Goal: Communication & Community: Ask a question

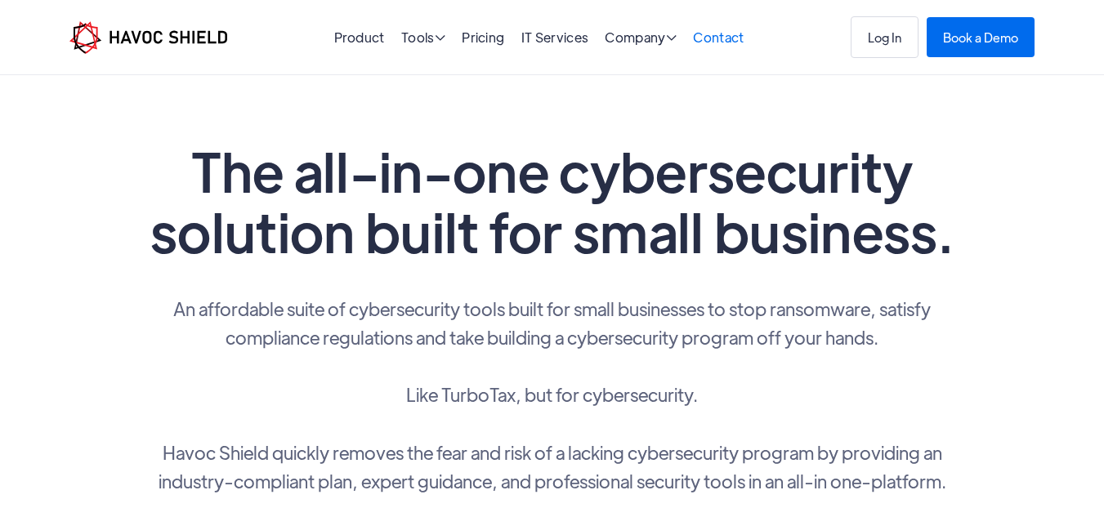
click at [706, 39] on link "Contact" at bounding box center [718, 37] width 51 height 17
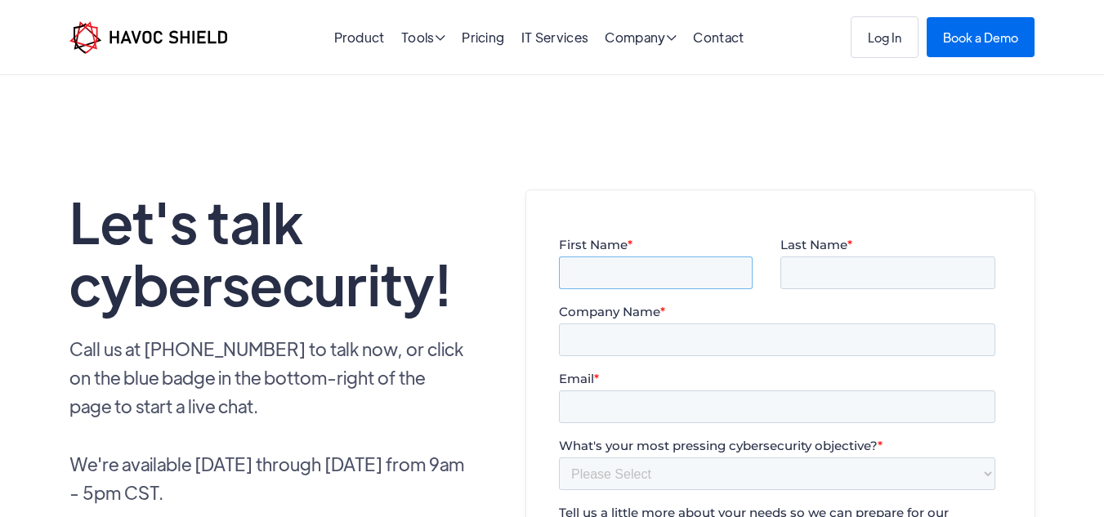
click at [601, 266] on input "First Name *" at bounding box center [655, 273] width 194 height 33
type input "[PERSON_NAME]"
drag, startPoint x: 835, startPoint y: 269, endPoint x: 835, endPoint y: 285, distance: 16.3
click at [835, 269] on input "Last Name *" at bounding box center [887, 273] width 215 height 33
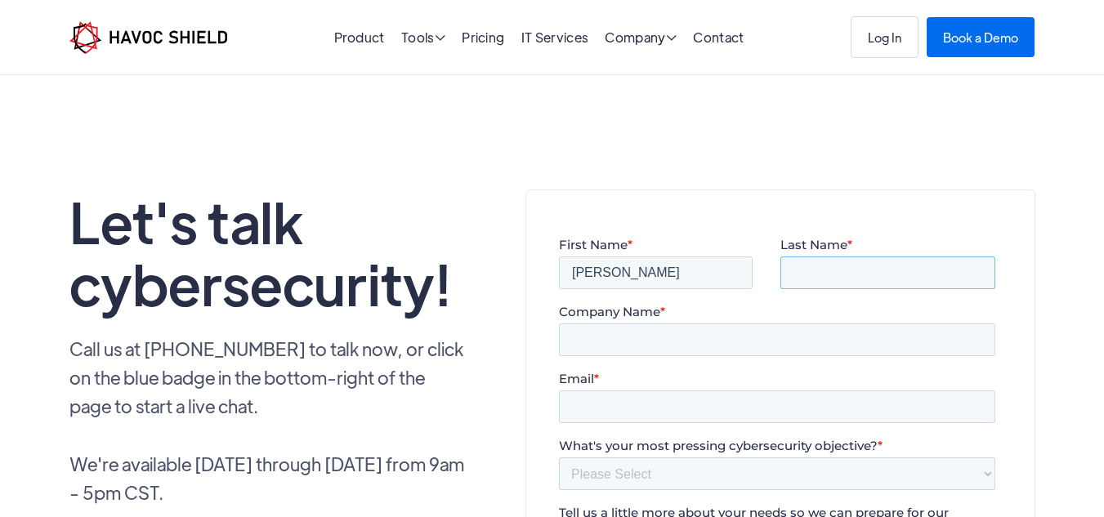
type input "[PERSON_NAME]"
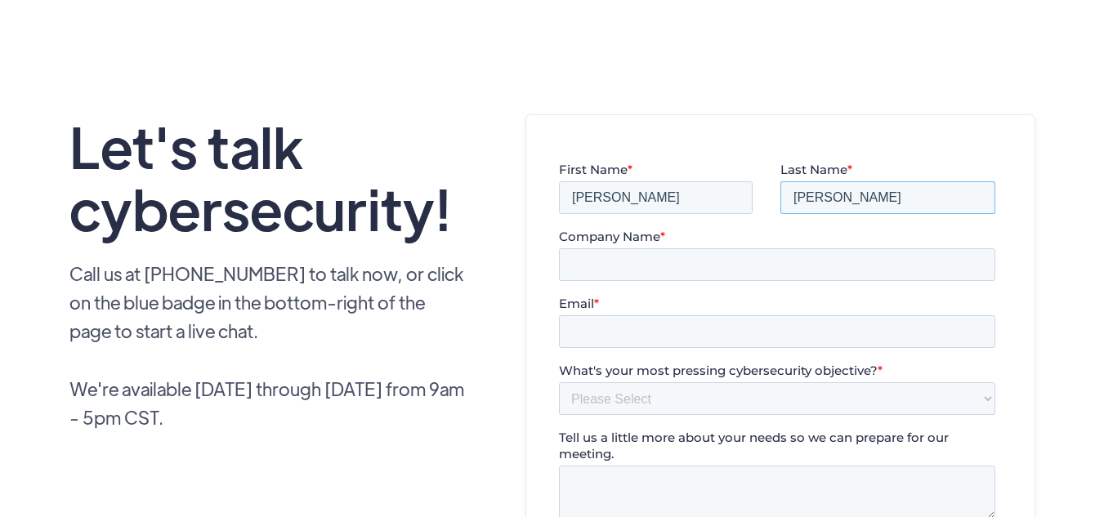
scroll to position [245, 0]
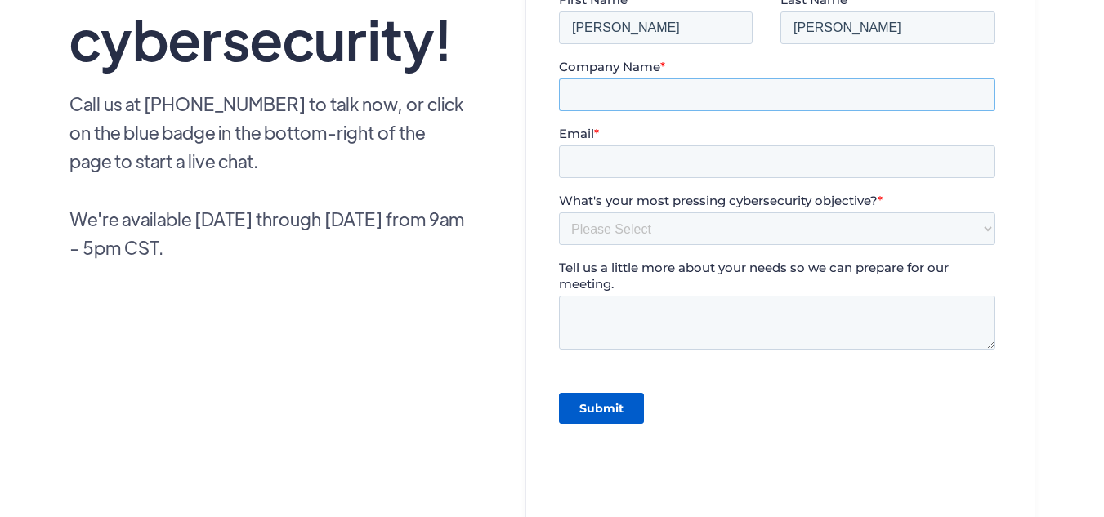
click at [614, 98] on input "Company Name *" at bounding box center [776, 94] width 436 height 33
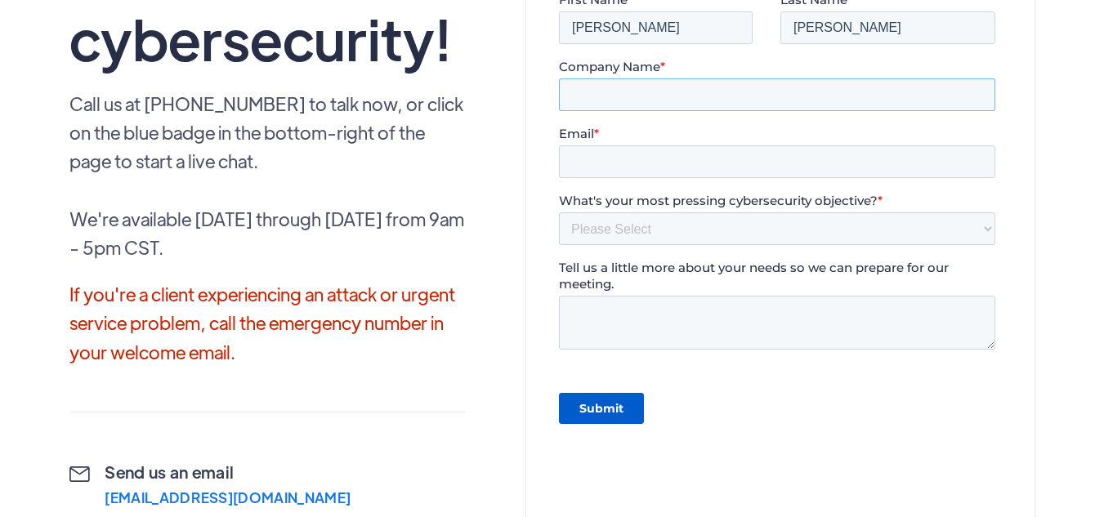
type input "Awal Funds Company"
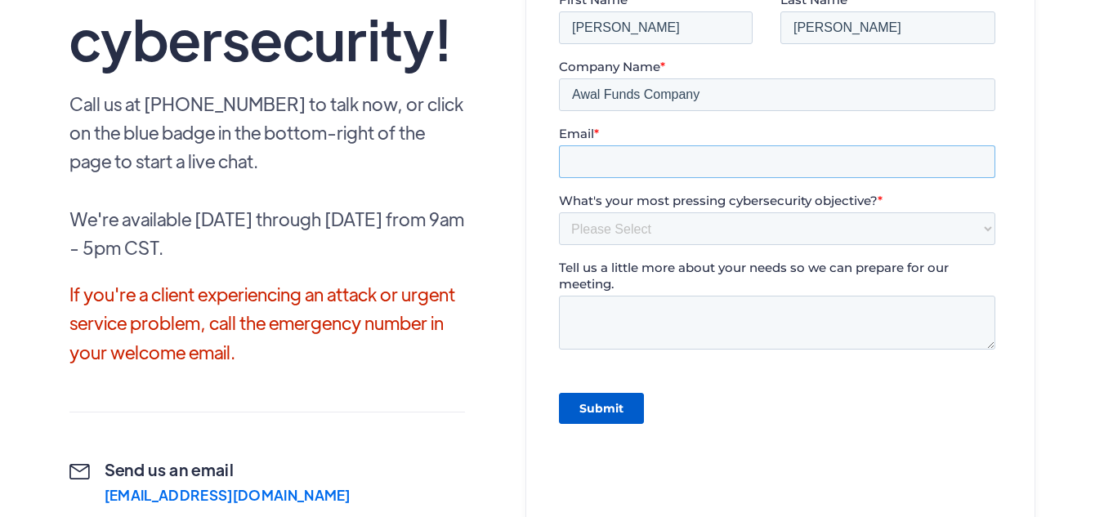
click at [605, 150] on input "Email *" at bounding box center [776, 161] width 436 height 33
type input "[EMAIL_ADDRESS][DOMAIN_NAME]"
click at [662, 229] on select "Please Select Need help completing a security questionnaire Protecting your bus…" at bounding box center [776, 228] width 436 height 33
select select "Other"
click at [558, 221] on select "Please Select Need help completing a security questionnaire Protecting your bus…" at bounding box center [776, 228] width 436 height 33
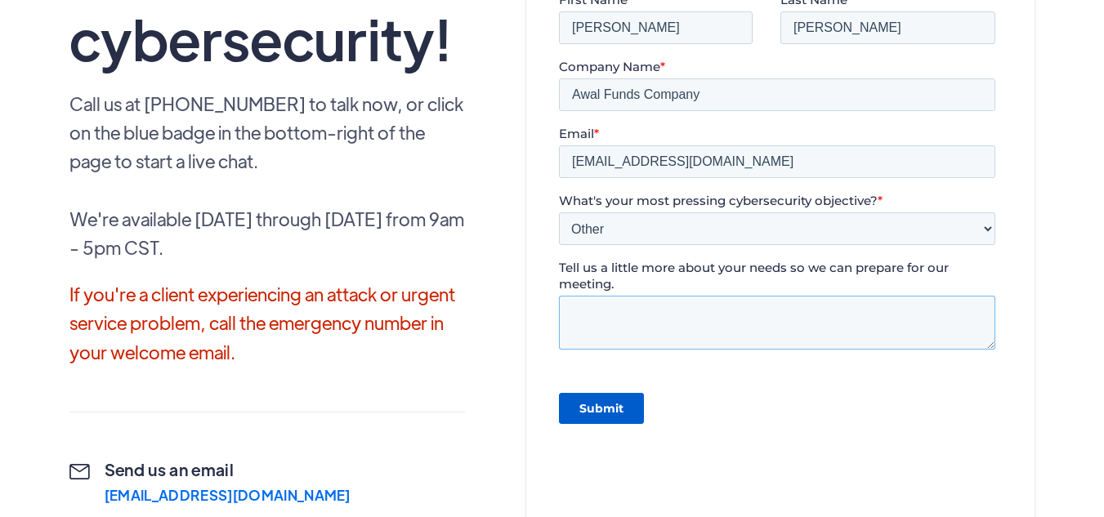
click at [626, 296] on textarea "Tell us a little more about your needs so we can prepare for our meeting." at bounding box center [776, 323] width 436 height 54
paste textarea "Greetings , I hope this message finds you well. We will like to know if your or…"
click at [685, 324] on textarea "Greetings , I hope this message finds you well. We will like to know if your or…" at bounding box center [776, 323] width 436 height 54
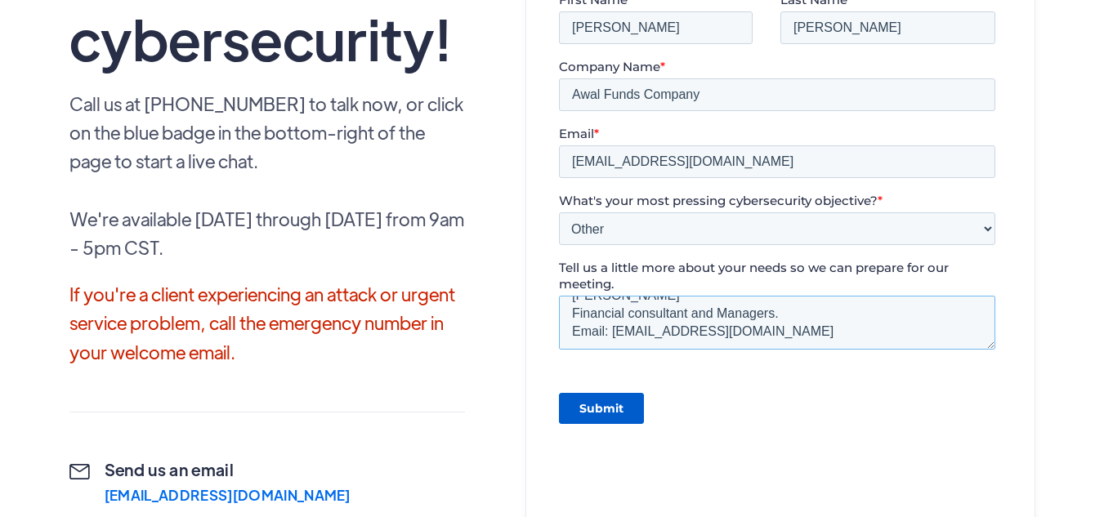
type textarea "Greetings , I hope this message finds you well. We will like to know if your or…"
click at [602, 411] on input "Submit" at bounding box center [600, 408] width 85 height 31
